Goal: Contribute content

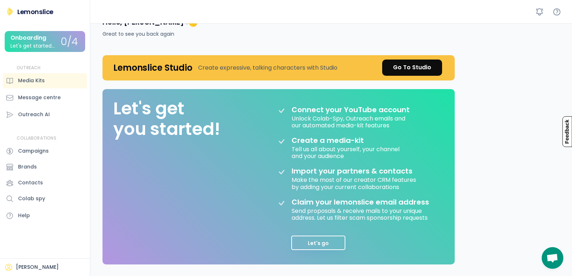
scroll to position [36, 0]
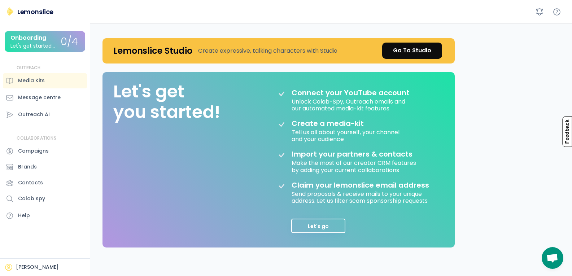
click at [412, 53] on div "Go To Studio" at bounding box center [412, 50] width 38 height 9
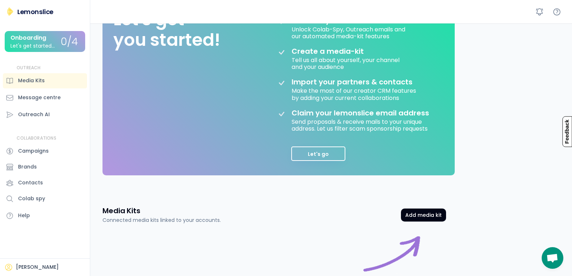
scroll to position [0, 0]
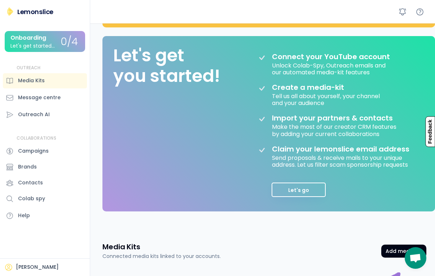
scroll to position [36, 0]
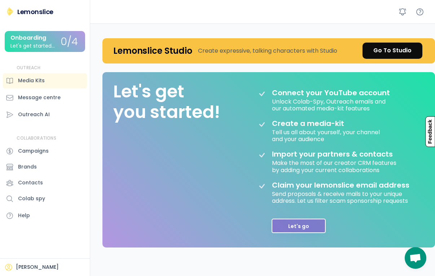
click at [293, 223] on button "Let's go" at bounding box center [299, 226] width 54 height 14
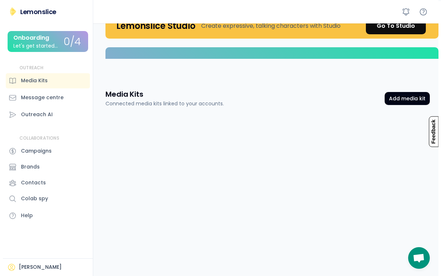
scroll to position [19, 0]
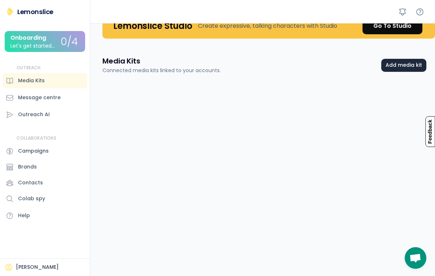
click at [400, 67] on button "Add media kit" at bounding box center [404, 65] width 45 height 13
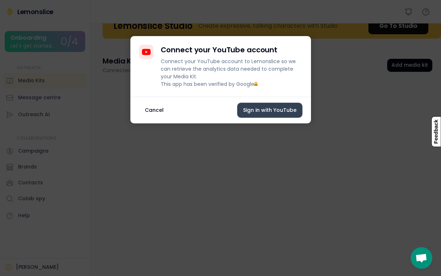
click at [291, 109] on button "Sign in with YouTube" at bounding box center [269, 110] width 65 height 15
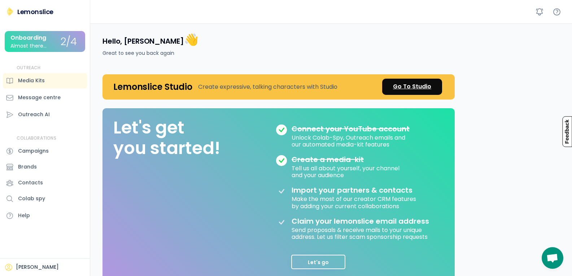
click at [407, 87] on div "Go To Studio" at bounding box center [412, 86] width 38 height 9
